Goal: Information Seeking & Learning: Find specific fact

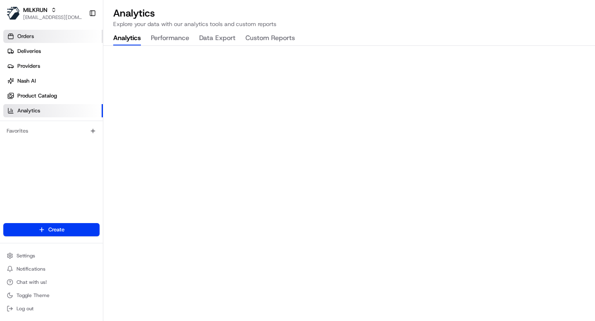
click at [41, 30] on link "Orders" at bounding box center [53, 36] width 100 height 13
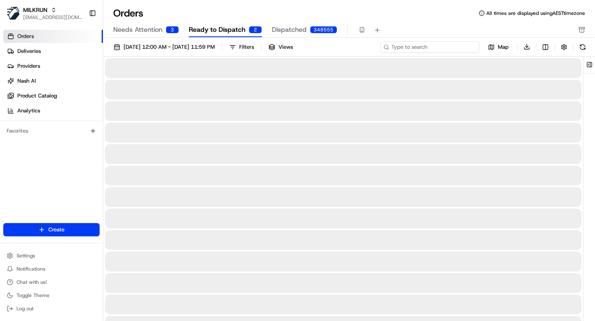
click at [435, 47] on input at bounding box center [429, 47] width 99 height 12
click at [206, 50] on span "01/08/2025 12:00 AM - 31/08/2025 11:59 PM" at bounding box center [168, 46] width 91 height 7
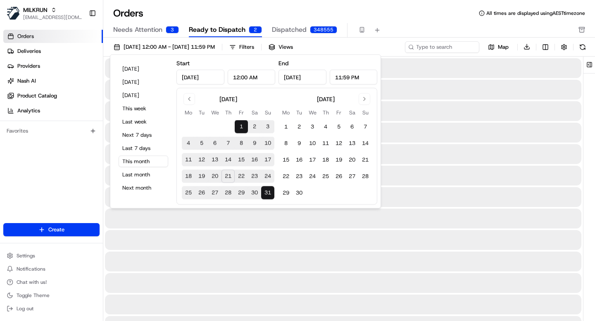
click at [216, 173] on button "20" at bounding box center [214, 176] width 13 height 13
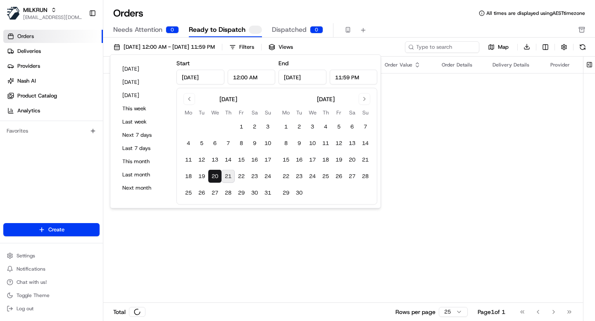
type input "Aug 20, 2025"
click at [216, 173] on button "20" at bounding box center [214, 176] width 13 height 13
click at [386, 7] on div "Orders All times are displayed using AEST timezone" at bounding box center [349, 13] width 492 height 13
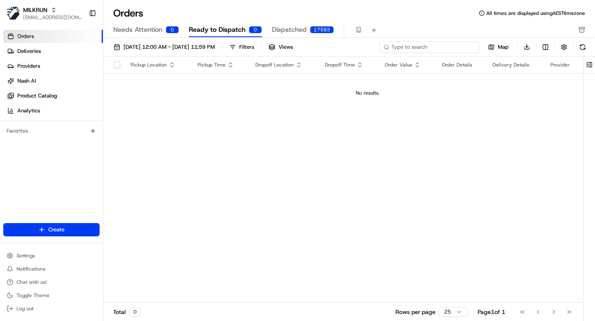
click at [441, 47] on input at bounding box center [429, 47] width 99 height 12
click at [258, 43] on button "Filters" at bounding box center [242, 47] width 32 height 12
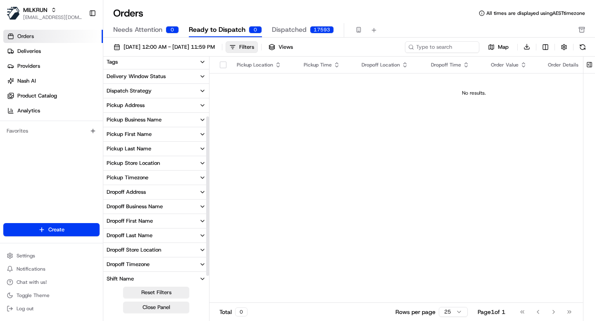
scroll to position [93, 0]
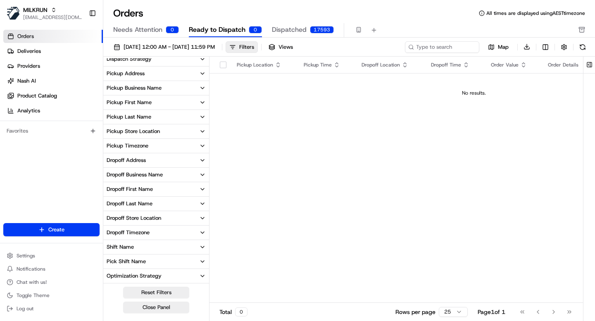
click at [137, 85] on div "Pickup Business Name" at bounding box center [134, 87] width 55 height 7
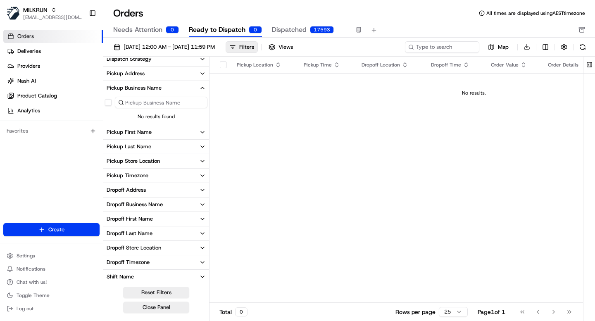
click at [144, 104] on input at bounding box center [161, 103] width 93 height 12
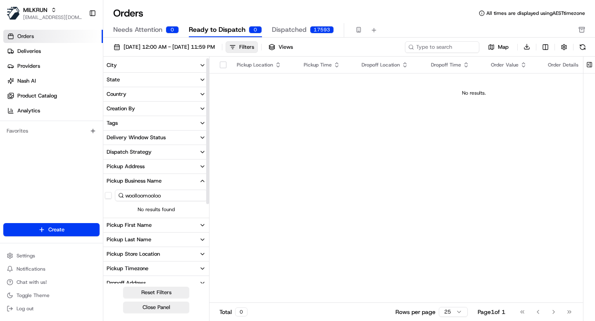
scroll to position [123, 0]
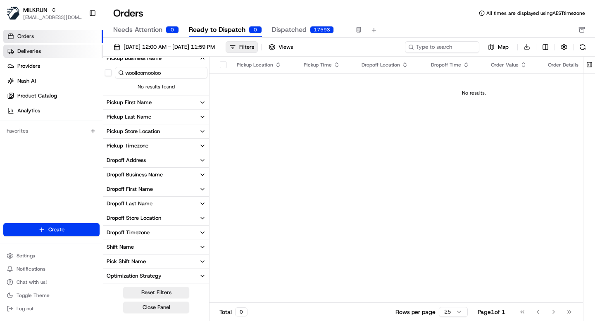
type input "woolloomooloo"
click at [28, 48] on span "Deliveries" at bounding box center [29, 50] width 24 height 7
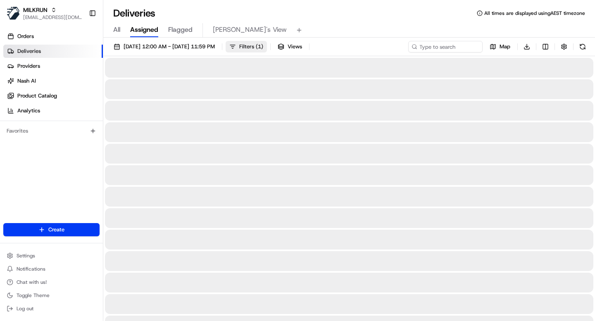
click at [260, 50] on button "Filters ( 1 )" at bounding box center [246, 47] width 41 height 12
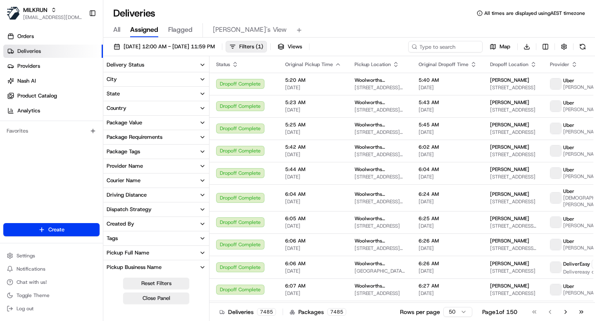
scroll to position [56, 0]
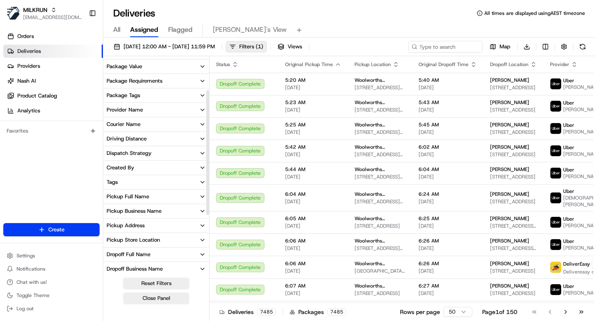
click at [136, 213] on div "Pickup Business Name" at bounding box center [134, 210] width 55 height 7
click at [137, 229] on input at bounding box center [161, 226] width 93 height 13
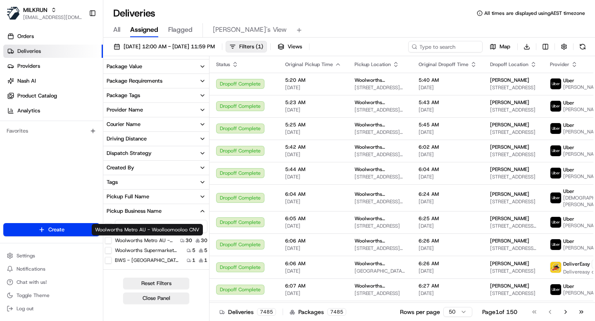
type input "wooll"
click at [150, 237] on label "Woolworths Metro AU - Woolloomooloo CNV" at bounding box center [146, 240] width 62 height 7
click at [112, 237] on CNV "Woolworths Metro AU - Woolloomooloo CNV" at bounding box center [108, 240] width 7 height 7
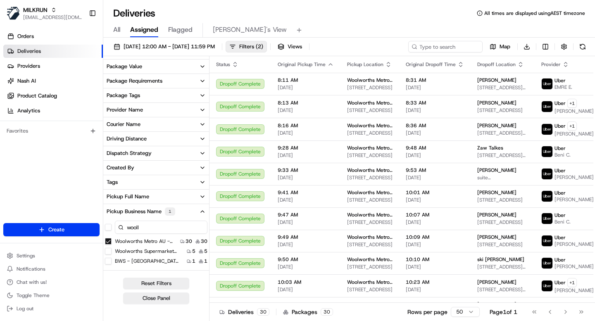
click at [182, 208] on button "Pickup Business Name 1" at bounding box center [156, 211] width 106 height 15
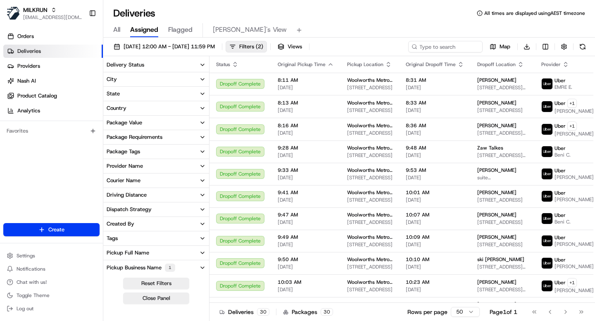
click at [140, 168] on div "Provider Name" at bounding box center [125, 165] width 36 height 7
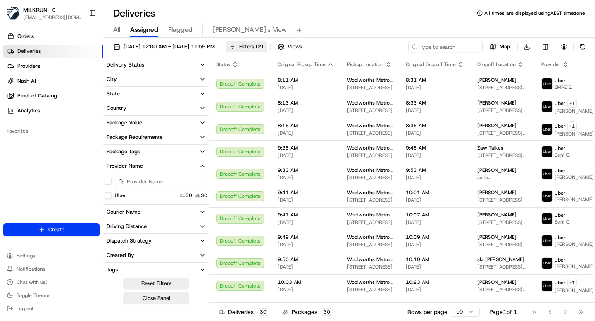
click at [109, 195] on button "Uber" at bounding box center [108, 195] width 7 height 7
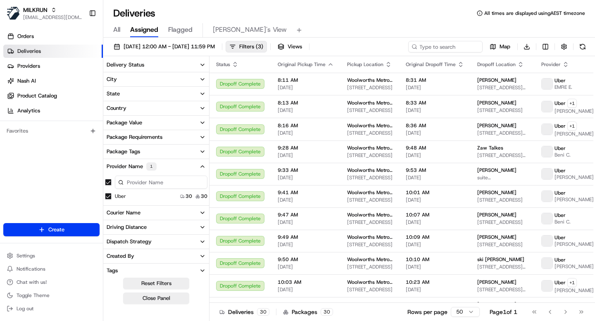
scroll to position [192, 0]
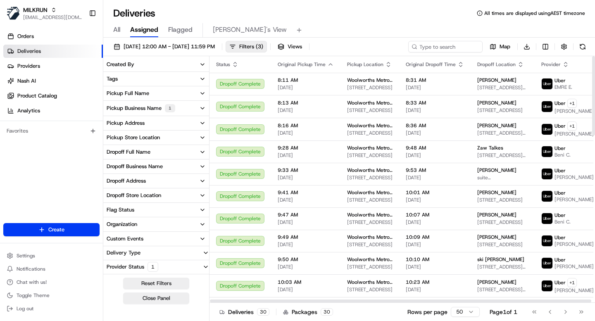
click at [359, 32] on div "All Assigned Flagged Mimi's View" at bounding box center [349, 30] width 492 height 14
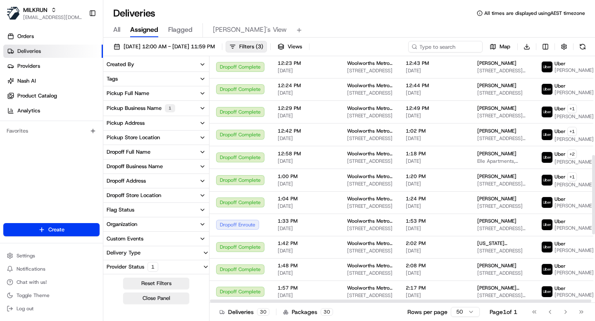
scroll to position [519, 0]
click at [181, 45] on span "21/08/2025 12:00 AM - 21/08/2025 11:59 PM" at bounding box center [168, 46] width 91 height 7
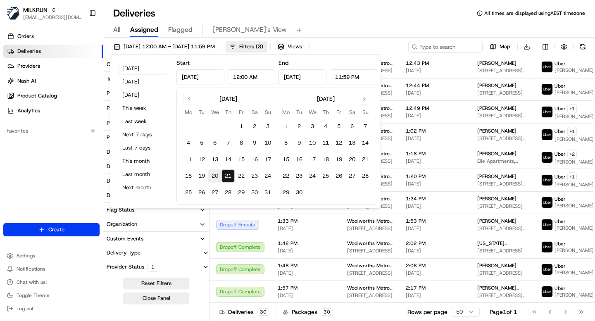
click at [216, 176] on button "20" at bounding box center [214, 175] width 13 height 13
type input "Aug 20, 2025"
click at [216, 176] on button "20" at bounding box center [214, 175] width 13 height 13
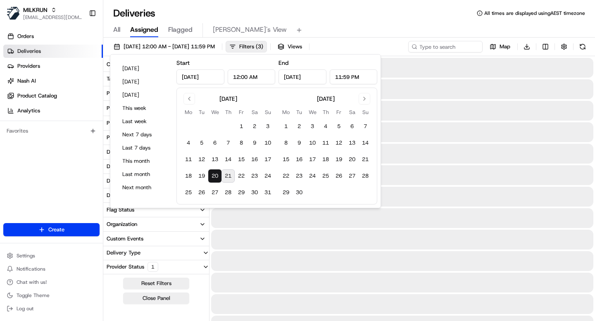
click at [356, 28] on div "All Assigned Flagged Mimi's View" at bounding box center [349, 30] width 492 height 14
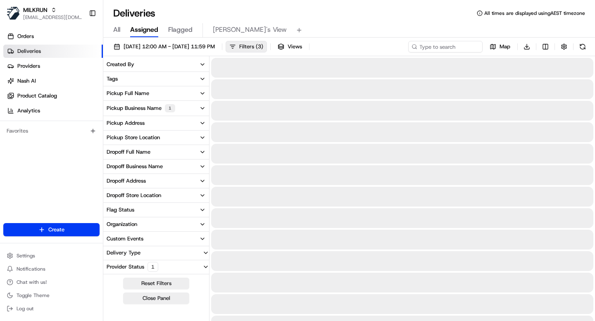
click at [263, 43] on span "Filters ( 3 )" at bounding box center [251, 46] width 24 height 7
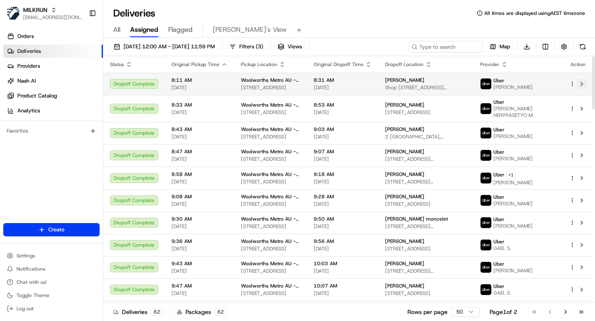
click at [582, 84] on button at bounding box center [582, 84] width 10 height 10
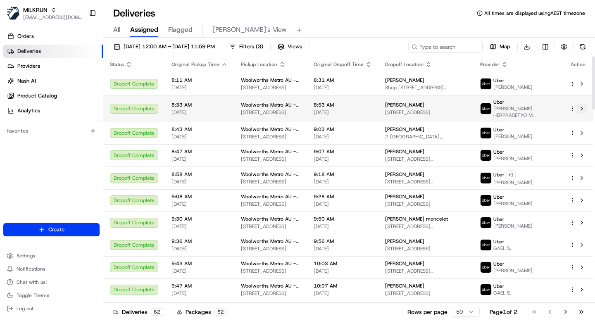
click at [581, 111] on button at bounding box center [582, 109] width 10 height 10
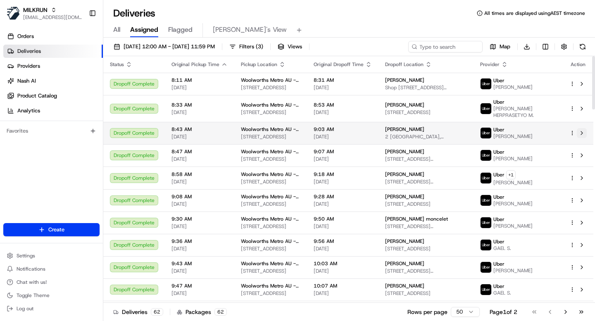
click at [582, 134] on button at bounding box center [582, 133] width 10 height 10
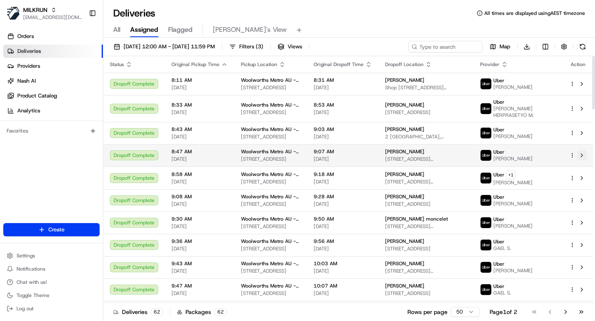
click at [581, 156] on button at bounding box center [582, 155] width 10 height 10
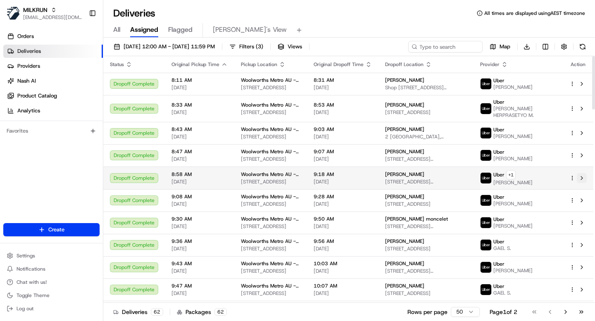
click at [581, 180] on button at bounding box center [582, 178] width 10 height 10
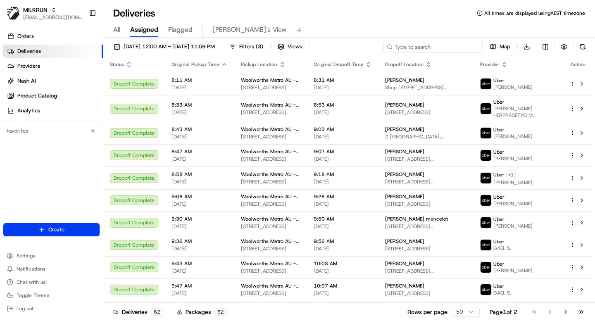
click at [428, 44] on input at bounding box center [432, 47] width 99 height 12
paste input "1296e565-9f52-4952-9dc4-98efaf3e2fdd"
type input "1296e565-9f52-4952-9dc4-98efaf3e2fdd"
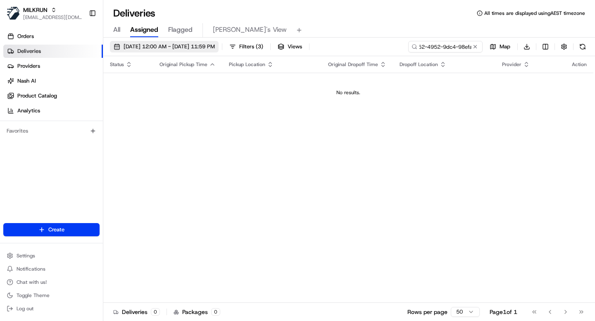
click at [186, 47] on span "20/08/2025 12:00 AM - 20/08/2025 11:59 PM" at bounding box center [168, 46] width 91 height 7
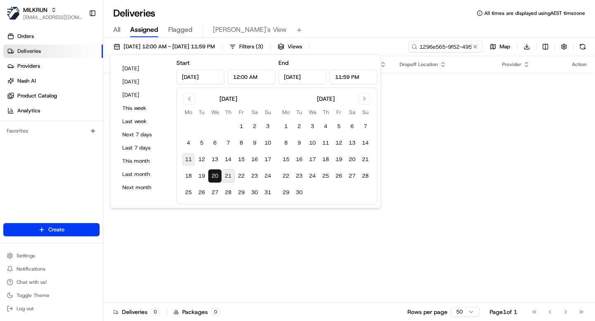
click at [187, 161] on button "11" at bounding box center [188, 159] width 13 height 13
type input "Aug 11, 2025"
click at [213, 178] on button "20" at bounding box center [214, 175] width 13 height 13
type input "Aug 20, 2025"
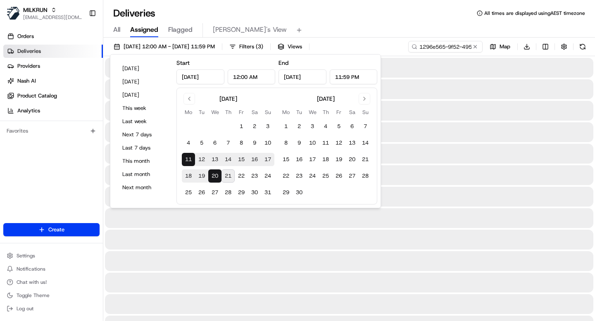
click at [365, 17] on div "Deliveries All times are displayed using AEST timezone" at bounding box center [349, 13] width 492 height 13
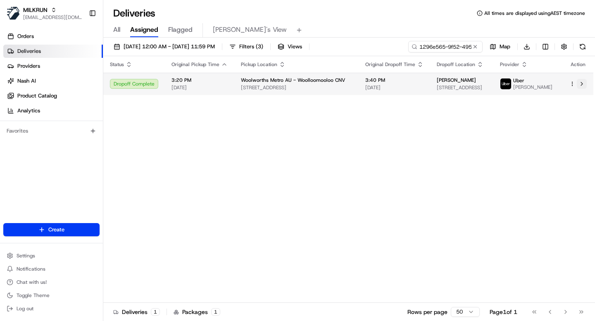
click at [581, 86] on button at bounding box center [582, 84] width 10 height 10
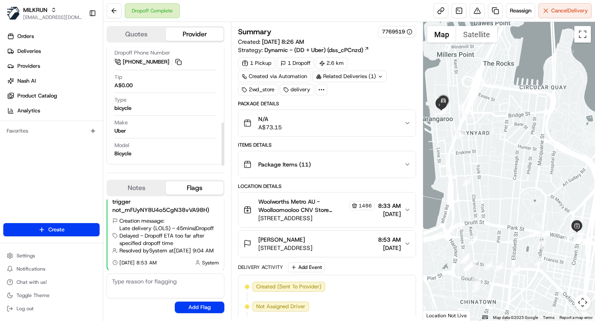
scroll to position [207, 0]
click at [322, 89] on circle at bounding box center [321, 89] width 1 height 1
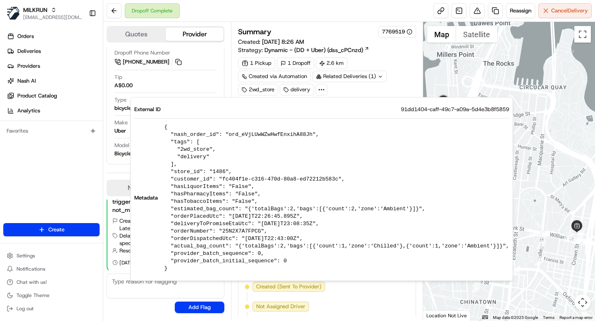
click at [430, 108] on span "91dd1404-caff-49c7-a09a-5d4e3b8f5859" at bounding box center [455, 109] width 108 height 7
click at [101, 175] on div "Orders Deliveries Providers Nash AI Product Catalog Analytics Favorites" at bounding box center [51, 127] width 103 height 202
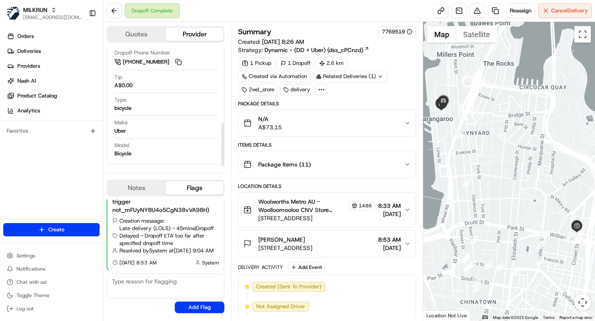
click at [124, 131] on div "Uber" at bounding box center [120, 130] width 12 height 7
click at [123, 109] on div "bicycle" at bounding box center [122, 107] width 17 height 7
click at [123, 111] on div "bicycle" at bounding box center [122, 107] width 17 height 7
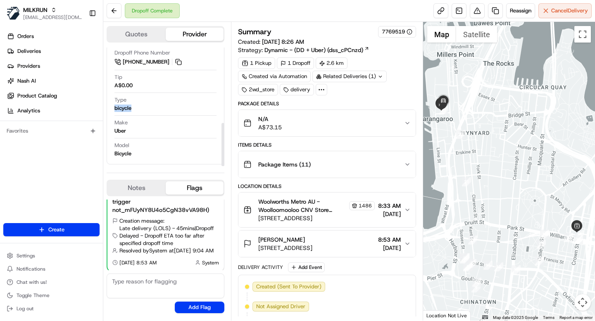
click at [123, 111] on div "bicycle" at bounding box center [122, 107] width 17 height 7
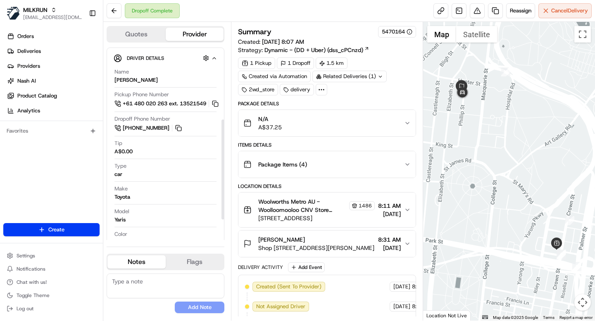
scroll to position [148, 0]
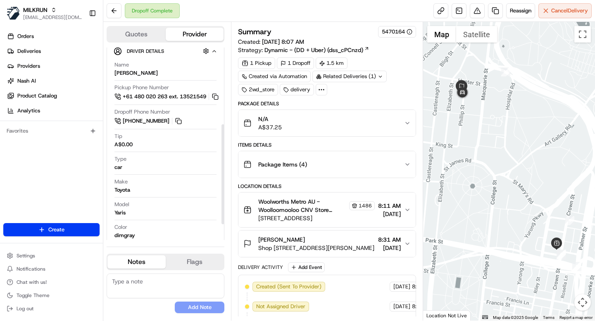
click at [123, 181] on span "Make" at bounding box center [120, 181] width 13 height 7
click at [120, 157] on span "Type" at bounding box center [120, 158] width 12 height 7
click at [166, 212] on div "Model Yaris" at bounding box center [165, 209] width 102 height 16
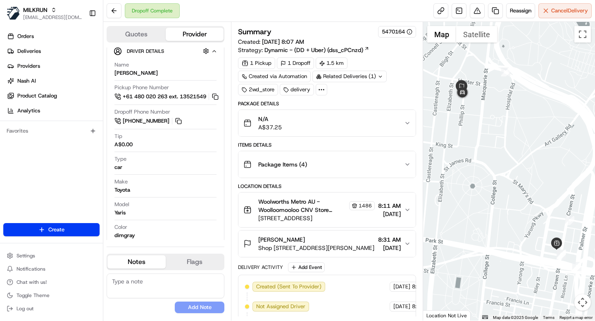
click at [71, 185] on div "Orders Deliveries Providers Nash AI Product Catalog Analytics Favorites" at bounding box center [51, 127] width 103 height 202
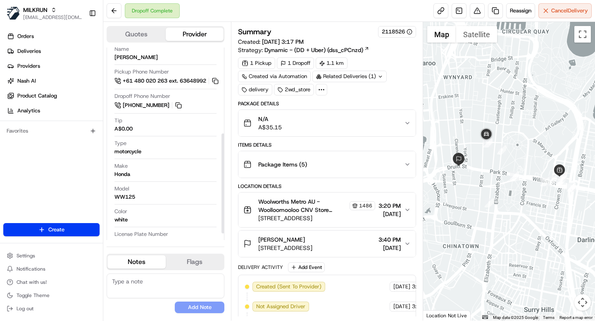
scroll to position [178, 0]
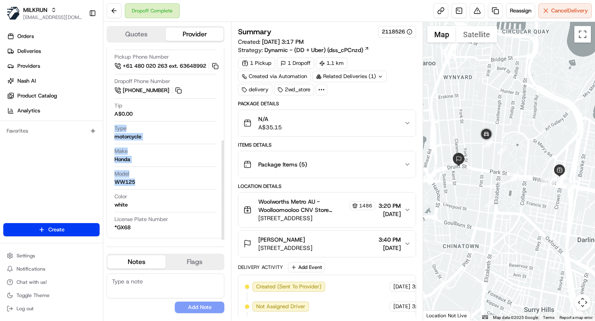
drag, startPoint x: 140, startPoint y: 182, endPoint x: 113, endPoint y: 128, distance: 60.2
click at [113, 128] on div "Driver Details Hidden ( 5 ) Name [PERSON_NAME] Pickup Phone Number +61 480 020 …" at bounding box center [166, 124] width 118 height 228
click at [174, 194] on div "Color white" at bounding box center [165, 201] width 102 height 16
drag, startPoint x: 150, startPoint y: 180, endPoint x: 110, endPoint y: 177, distance: 40.6
click at [110, 177] on div "Driver Details Hidden ( 5 ) Name [PERSON_NAME] Pickup Phone Number +61 480 020 …" at bounding box center [166, 124] width 118 height 228
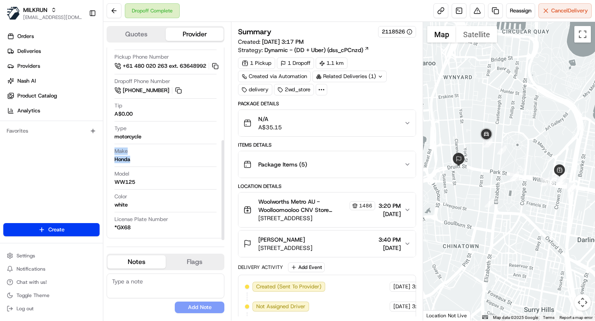
drag, startPoint x: 136, startPoint y: 160, endPoint x: 114, endPoint y: 147, distance: 25.7
click at [114, 147] on div "Make Honda" at bounding box center [165, 155] width 102 height 16
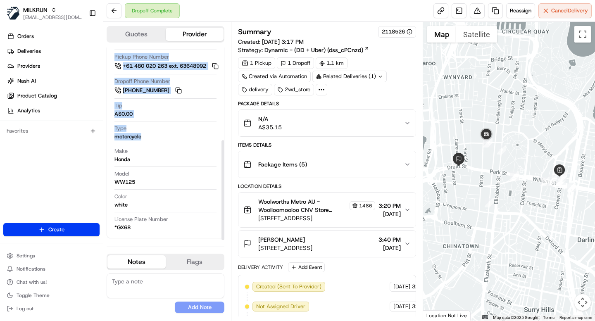
drag, startPoint x: 150, startPoint y: 136, endPoint x: 103, endPoint y: 127, distance: 48.0
click at [103, 127] on div "Quotes Provider Provider Details Hidden ( 3 ) Provider Uber Provider Batch ID b…" at bounding box center [167, 171] width 128 height 299
click at [125, 126] on span "Type" at bounding box center [120, 128] width 12 height 7
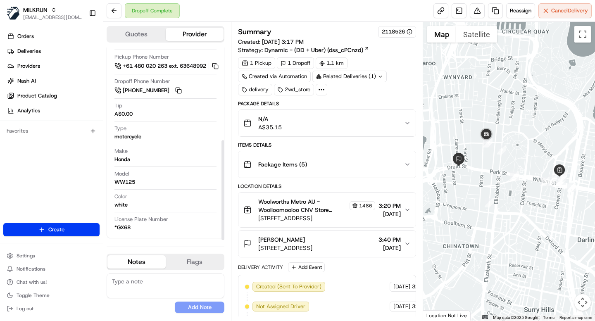
click at [125, 126] on span "Type" at bounding box center [120, 128] width 12 height 7
click at [119, 127] on span "Type" at bounding box center [120, 128] width 12 height 7
copy span "Type"
click at [145, 140] on div "Type motorcycle" at bounding box center [165, 133] width 102 height 16
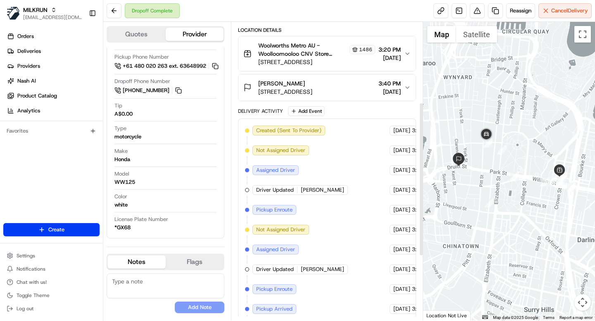
scroll to position [0, 0]
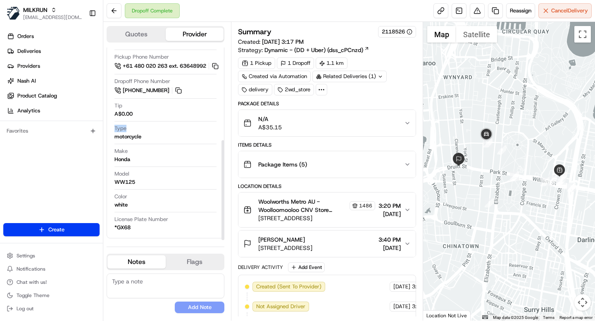
drag, startPoint x: 116, startPoint y: 131, endPoint x: 133, endPoint y: 131, distance: 16.9
click at [133, 131] on div "Type motorcycle" at bounding box center [165, 133] width 102 height 16
click at [131, 138] on div "motorcycle" at bounding box center [127, 136] width 27 height 7
copy div "motorcycle"
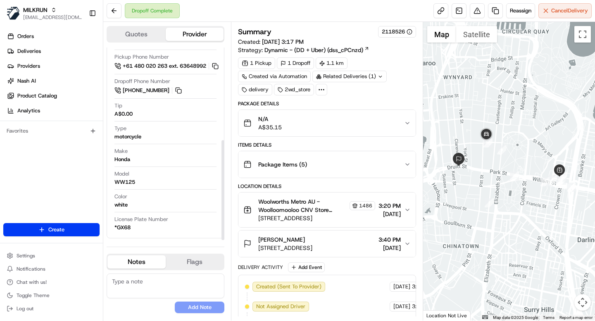
click at [171, 196] on div "Color white" at bounding box center [165, 201] width 102 height 16
